Goal: Transaction & Acquisition: Purchase product/service

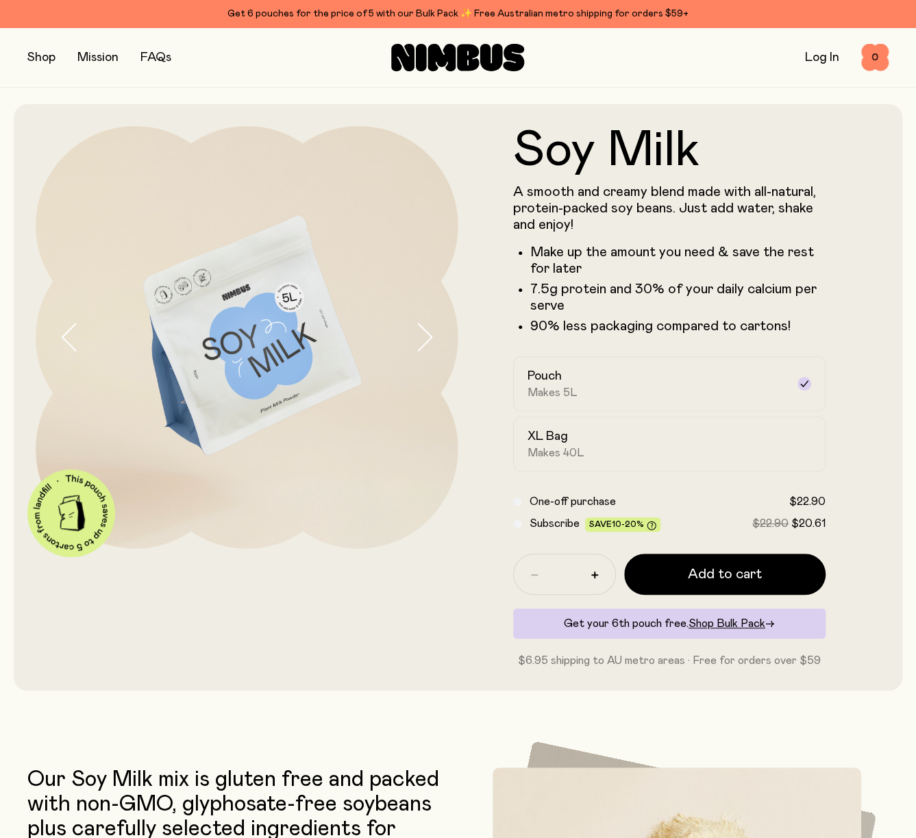
click at [421, 340] on icon "button" at bounding box center [423, 337] width 19 height 29
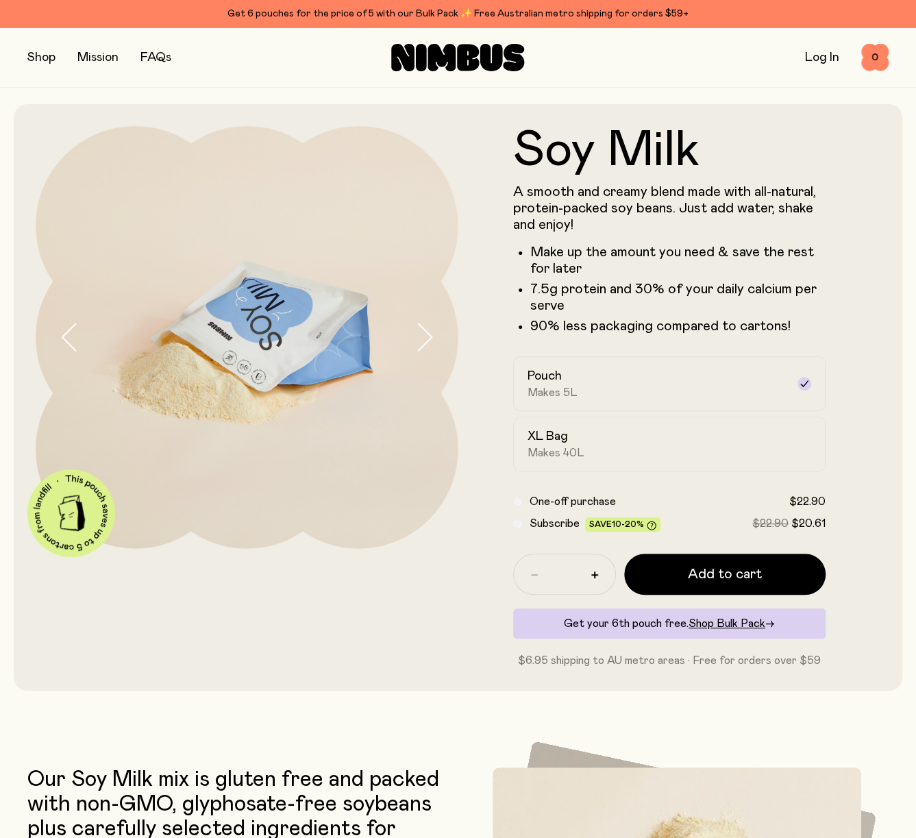
click at [421, 340] on icon "button" at bounding box center [423, 337] width 19 height 29
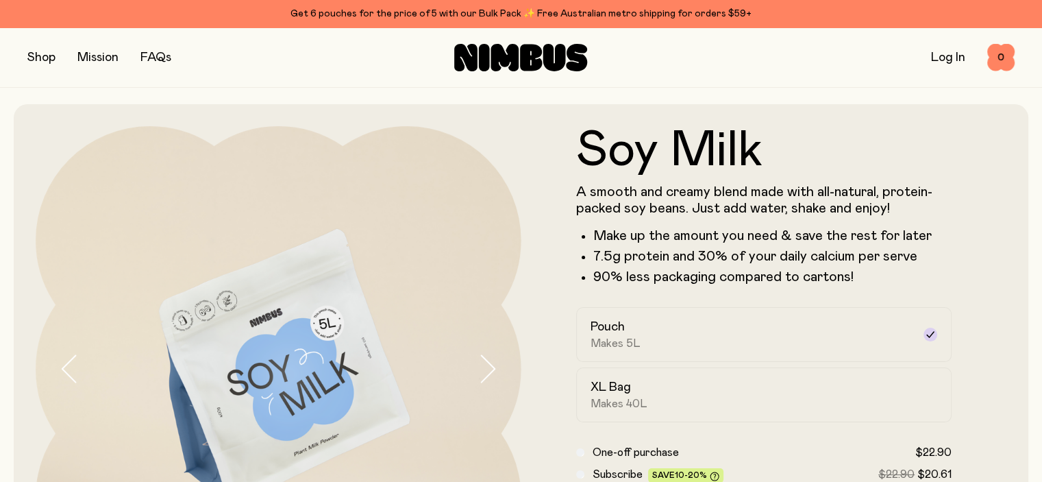
click at [42, 65] on button "button" at bounding box center [41, 57] width 28 height 19
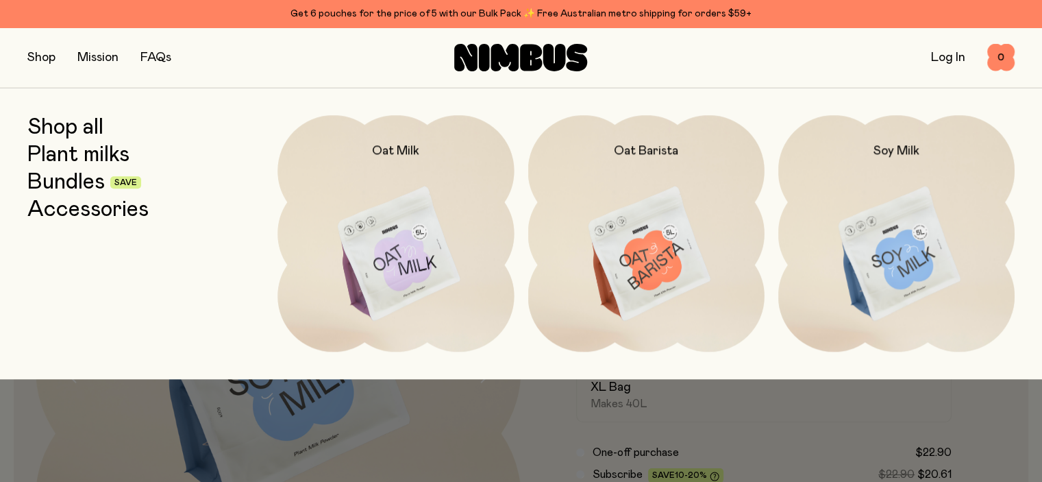
click at [71, 188] on link "Bundles" at bounding box center [65, 182] width 77 height 25
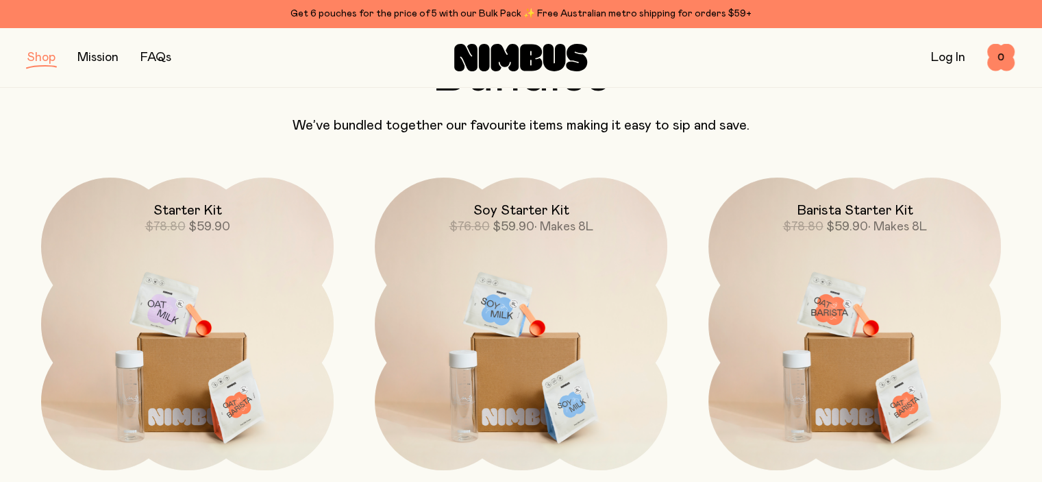
scroll to position [137, 0]
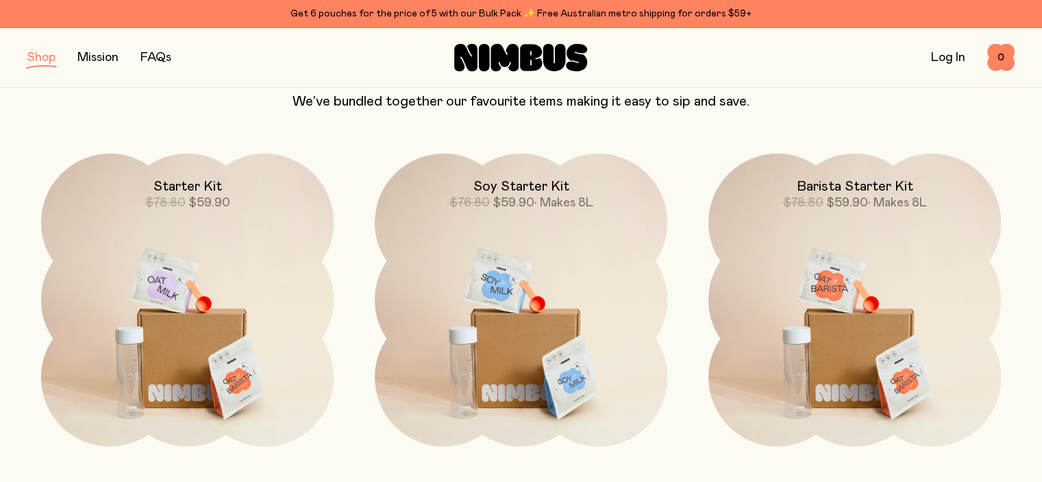
click at [532, 240] on img at bounding box center [521, 325] width 293 height 344
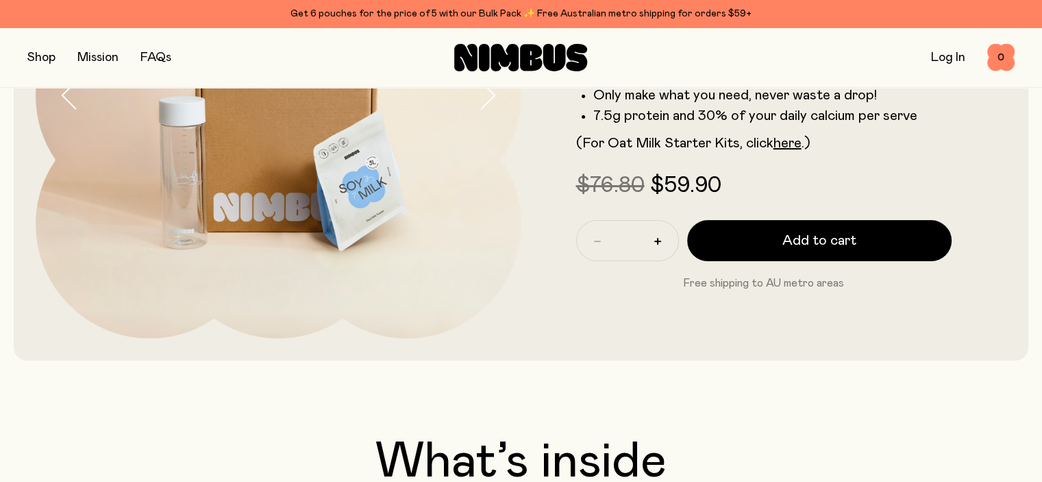
scroll to position [343, 0]
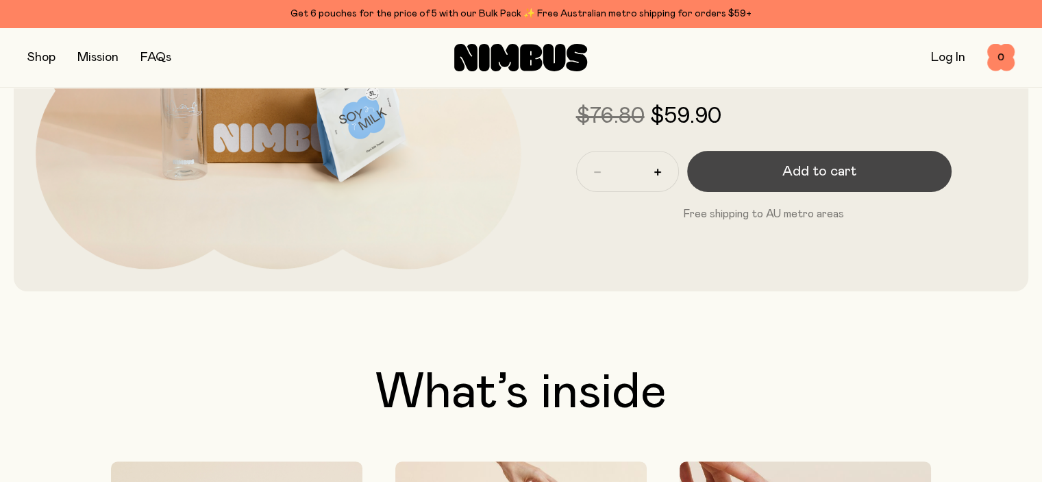
click at [877, 190] on button "Add to cart" at bounding box center [819, 171] width 265 height 41
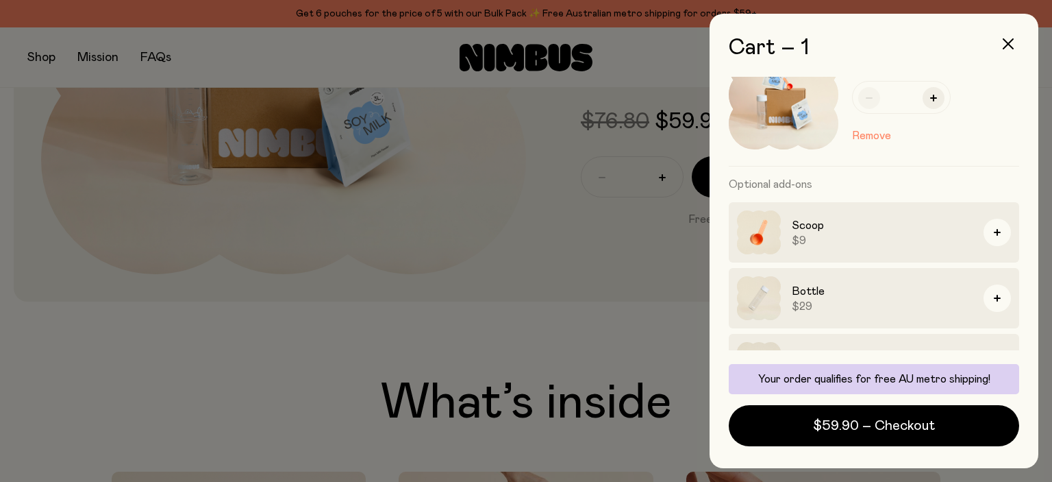
scroll to position [97, 0]
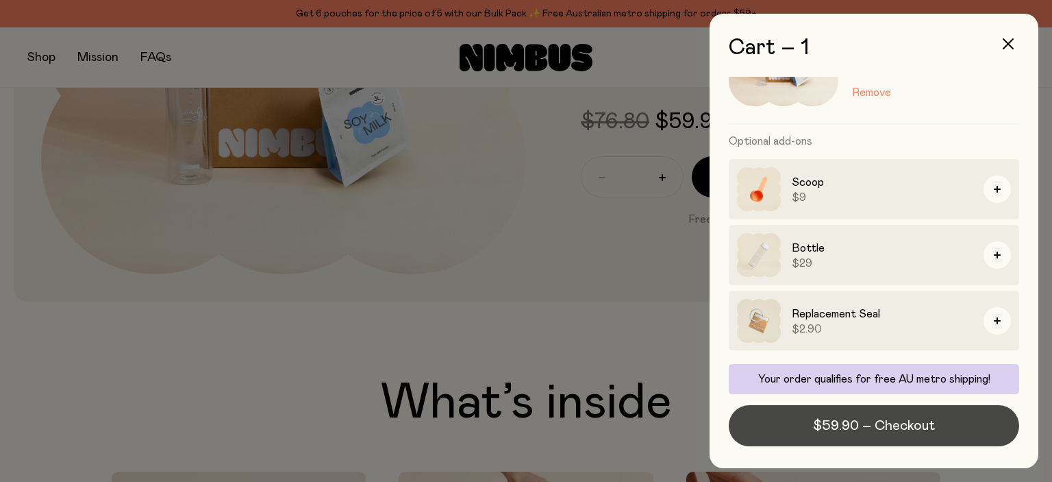
click at [915, 433] on button "$59.90 – Checkout" at bounding box center [874, 425] width 290 height 41
